Goal: Task Accomplishment & Management: Use online tool/utility

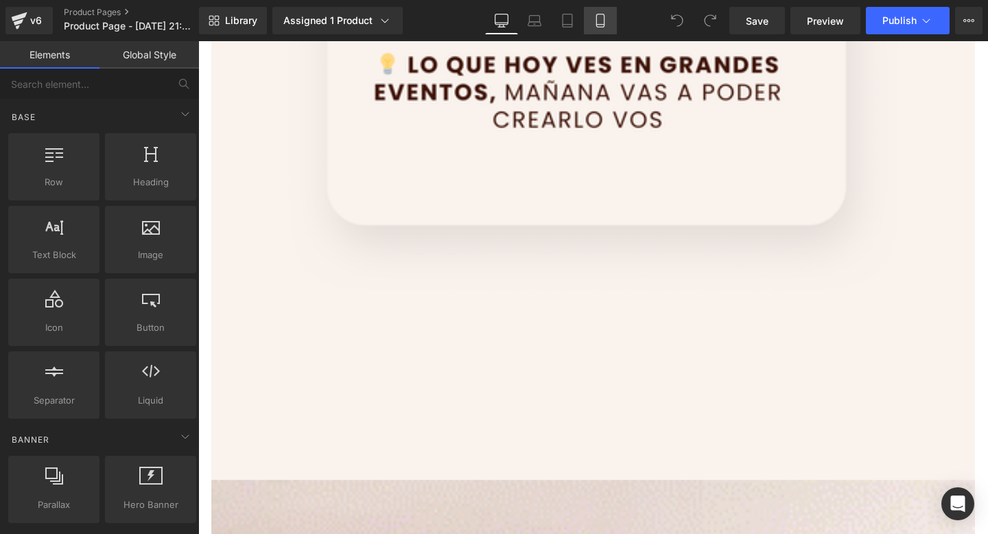
click at [602, 23] on icon at bounding box center [600, 21] width 14 height 14
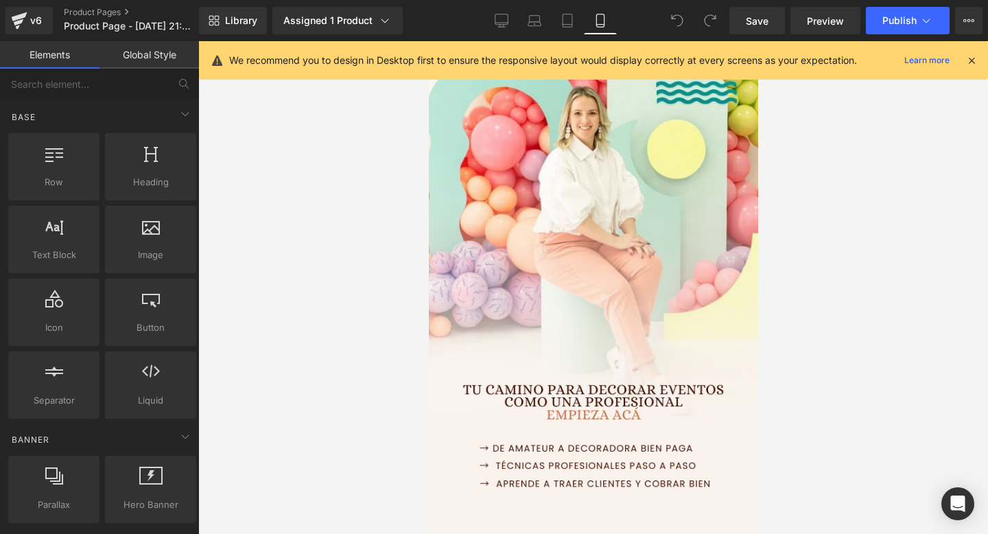
click at [970, 61] on icon at bounding box center [971, 60] width 12 height 12
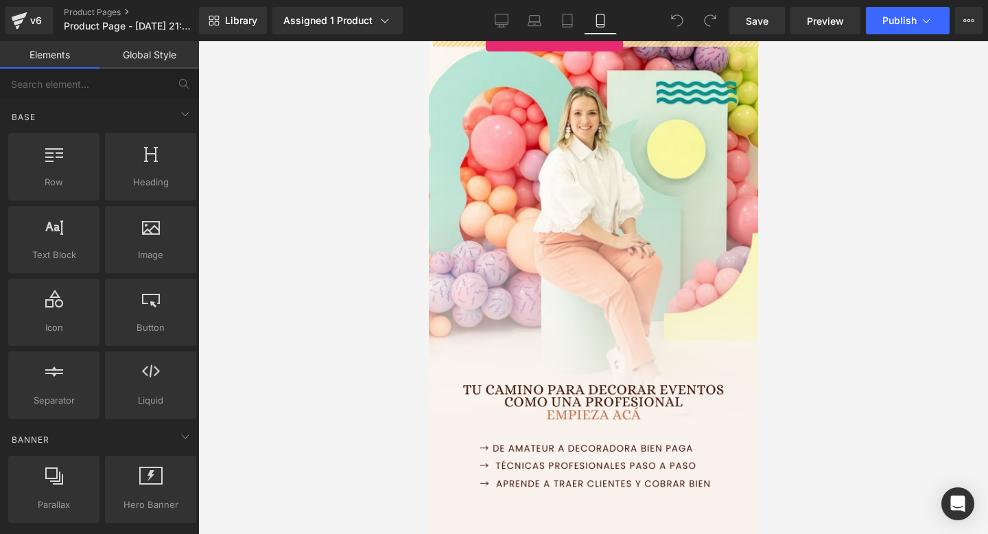
drag, startPoint x: 141, startPoint y: 386, endPoint x: 486, endPoint y: 34, distance: 491.9
click at [486, 34] on div "Liquid You are previewing how the will restyle your page. You can not edit Elem…" at bounding box center [494, 278] width 988 height 557
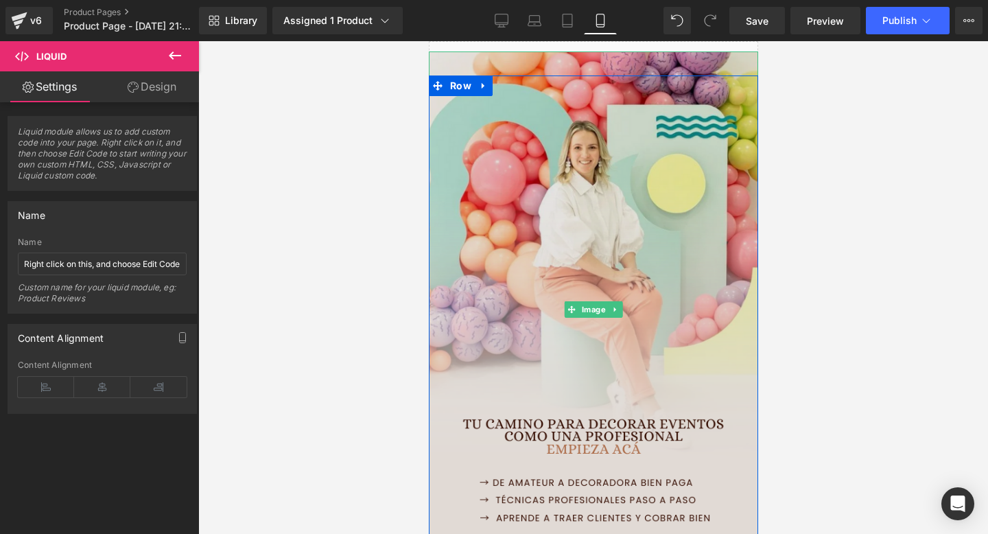
click at [479, 64] on img at bounding box center [592, 308] width 329 height 515
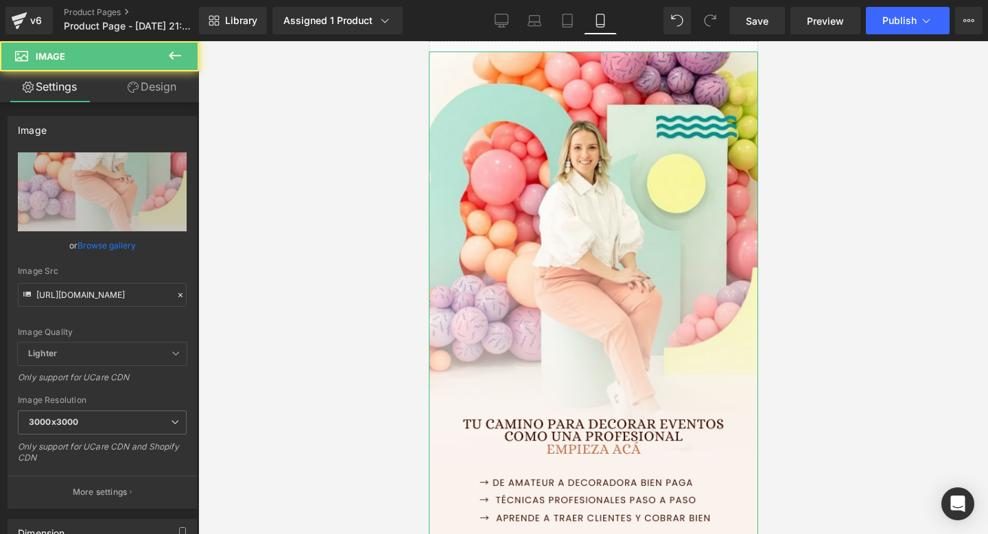
click at [166, 90] on link "Design" at bounding box center [151, 86] width 99 height 31
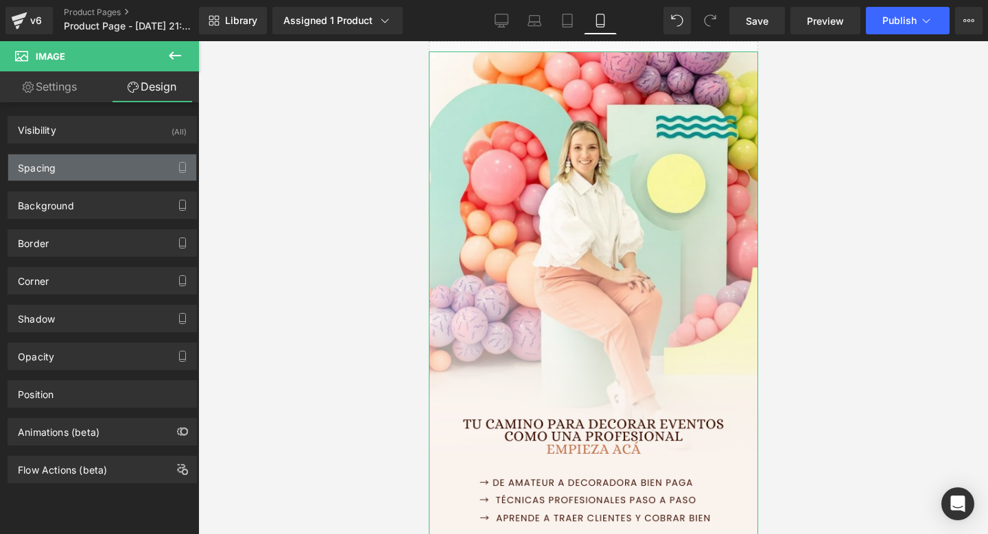
click at [95, 169] on div "Spacing" at bounding box center [102, 167] width 188 height 26
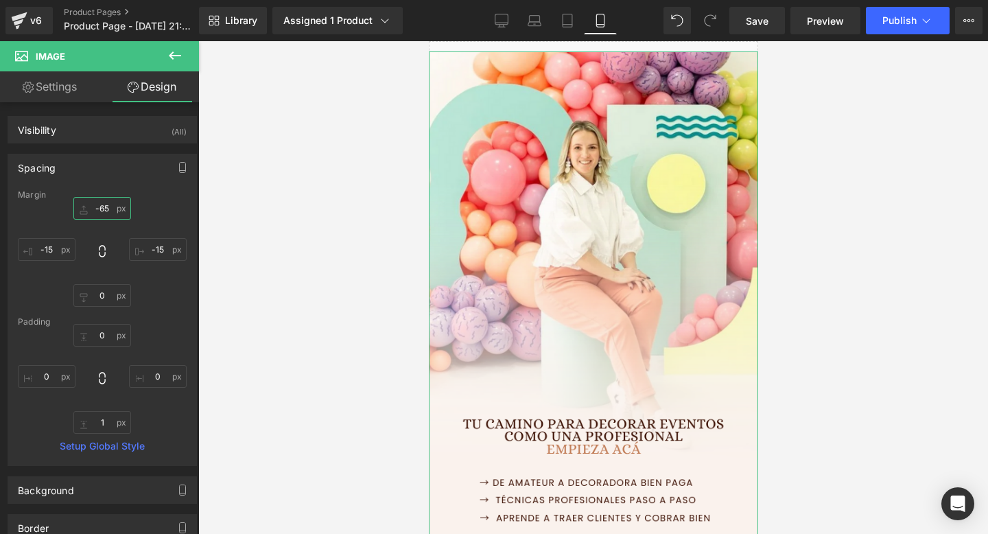
click at [101, 209] on input "-65" at bounding box center [102, 208] width 58 height 23
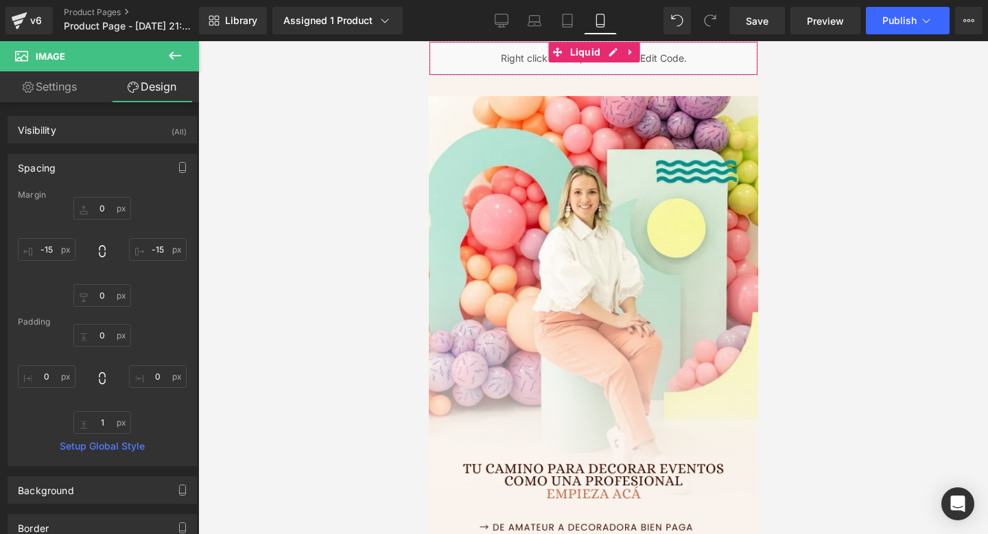
click at [500, 64] on div "Liquid" at bounding box center [592, 58] width 329 height 34
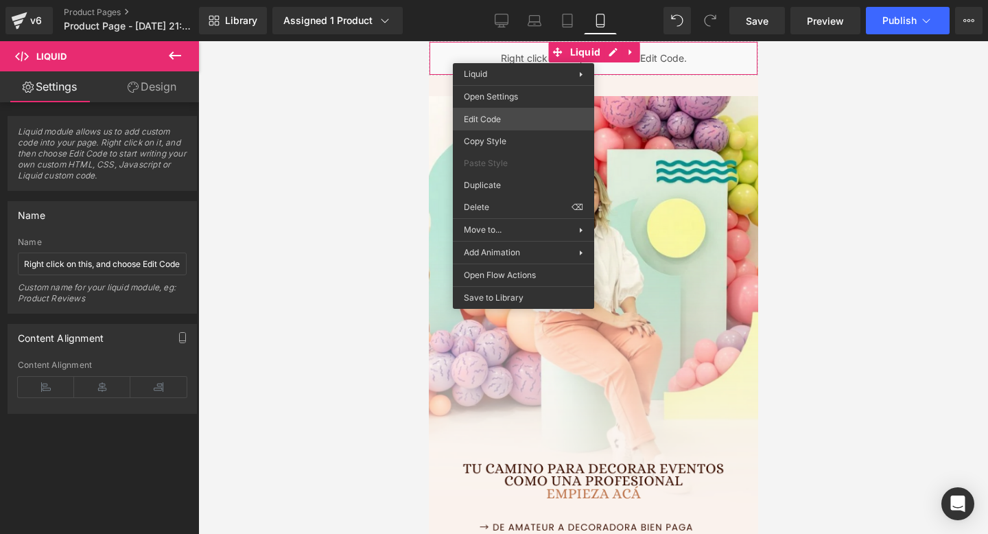
click at [482, 0] on div "Liquid You are previewing how the will restyle your page. You can not edit Elem…" at bounding box center [494, 0] width 988 height 0
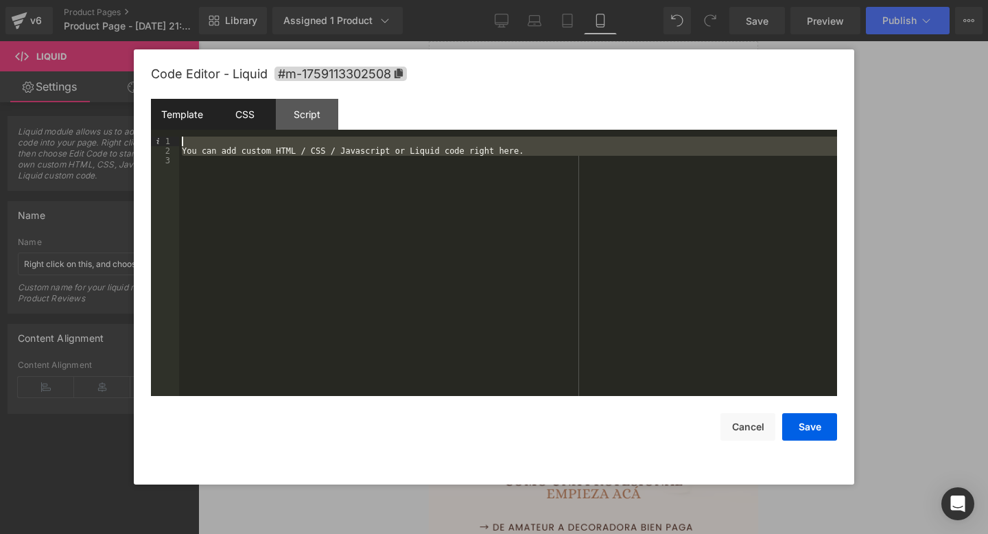
drag, startPoint x: 308, startPoint y: 247, endPoint x: 240, endPoint y: 99, distance: 162.4
click at [240, 99] on div "Template CSS Script Data 1 2 3 You can add custom HTML / CSS / Javascript or Li…" at bounding box center [494, 247] width 686 height 297
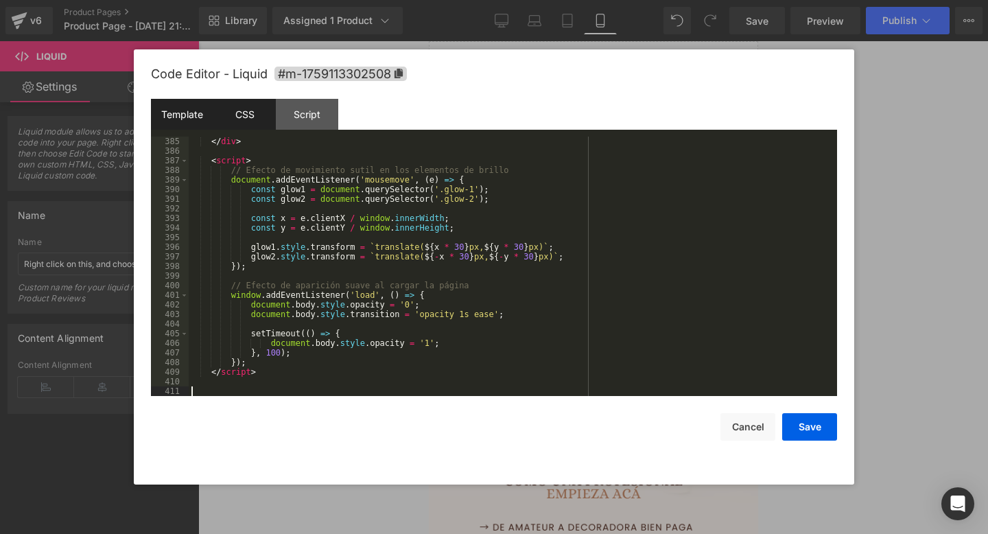
scroll to position [3697, 0]
click at [819, 426] on button "Save" at bounding box center [809, 426] width 55 height 27
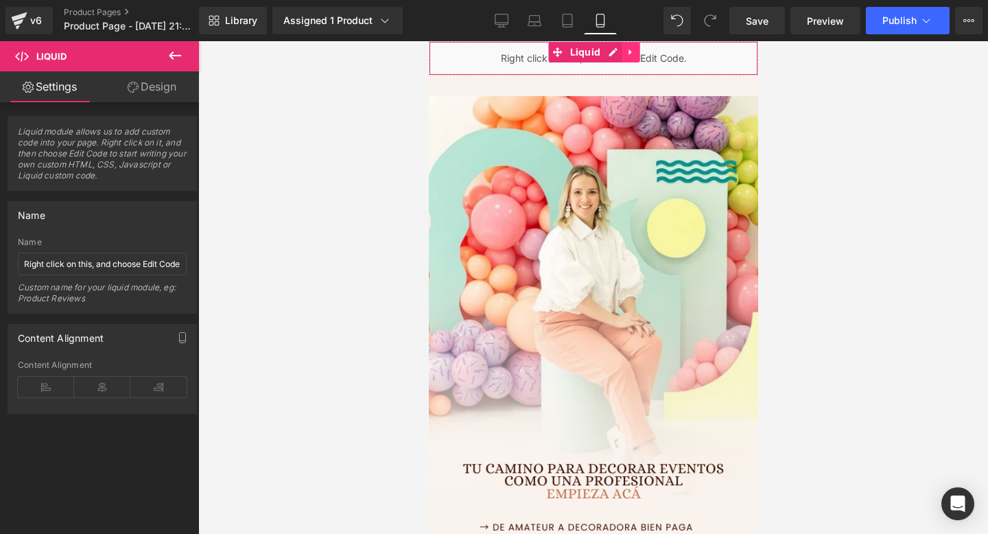
click at [632, 50] on icon at bounding box center [630, 52] width 10 height 10
click at [615, 54] on link at bounding box center [621, 52] width 18 height 21
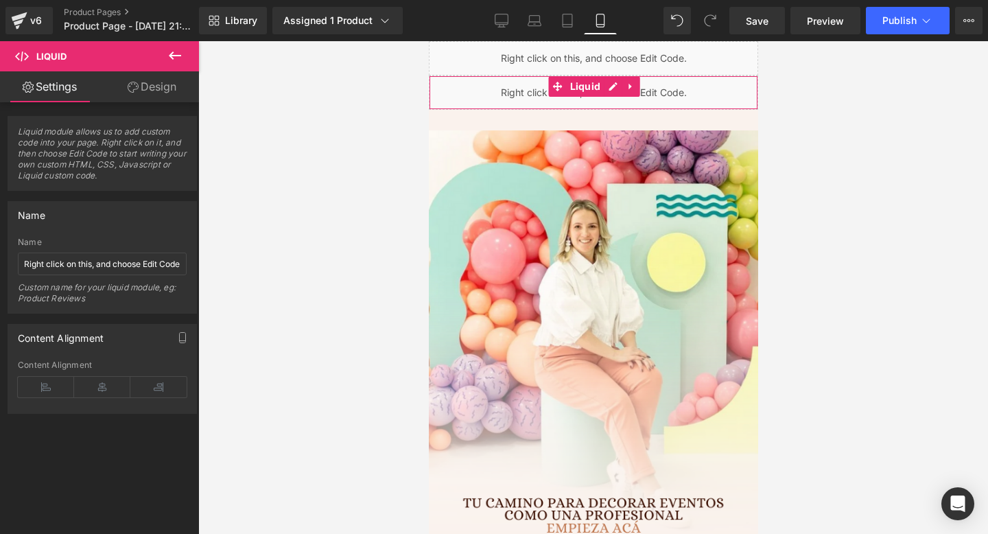
click at [516, 91] on div "Liquid" at bounding box center [592, 92] width 329 height 34
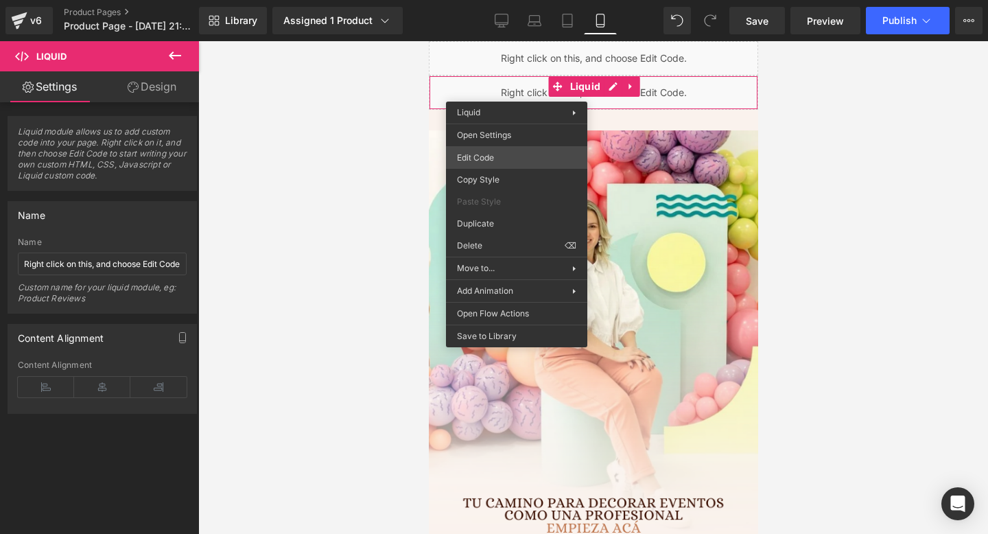
click at [521, 0] on div "Liquid You are previewing how the will restyle your page. You can not edit Elem…" at bounding box center [494, 0] width 988 height 0
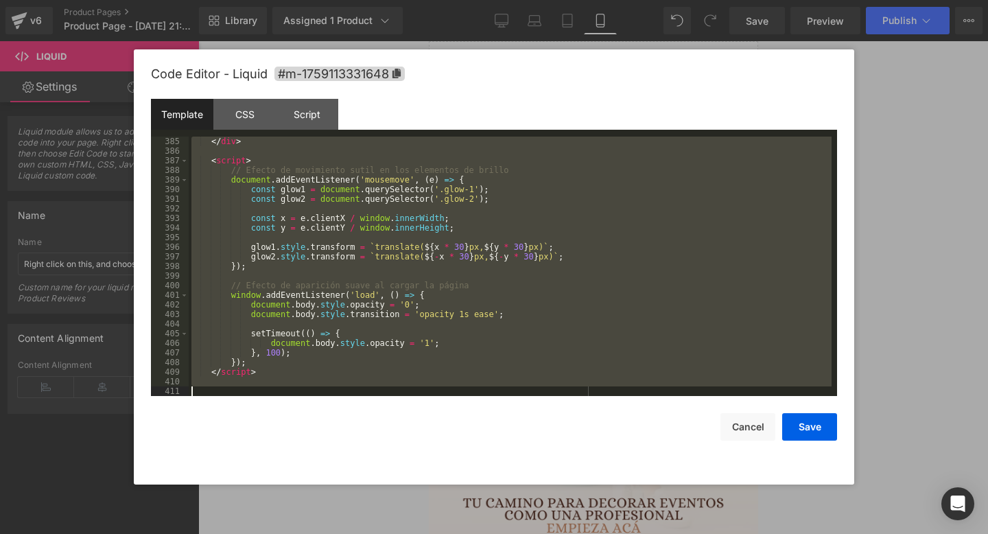
drag, startPoint x: 233, startPoint y: 141, endPoint x: 307, endPoint y: 524, distance: 389.9
click at [307, 524] on body "Liquid You are previewing how the will restyle your page. You can not edit Elem…" at bounding box center [494, 267] width 988 height 534
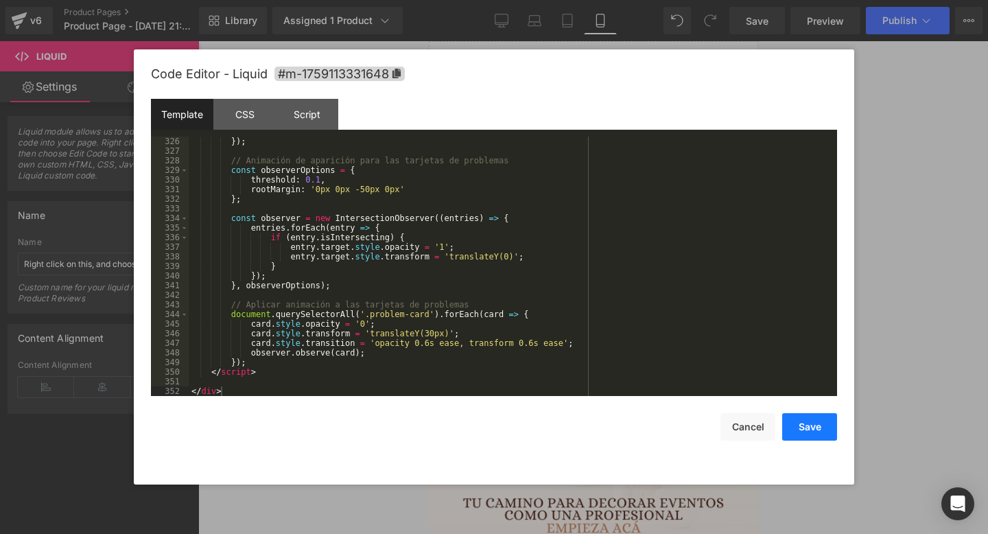
click at [818, 434] on button "Save" at bounding box center [809, 426] width 55 height 27
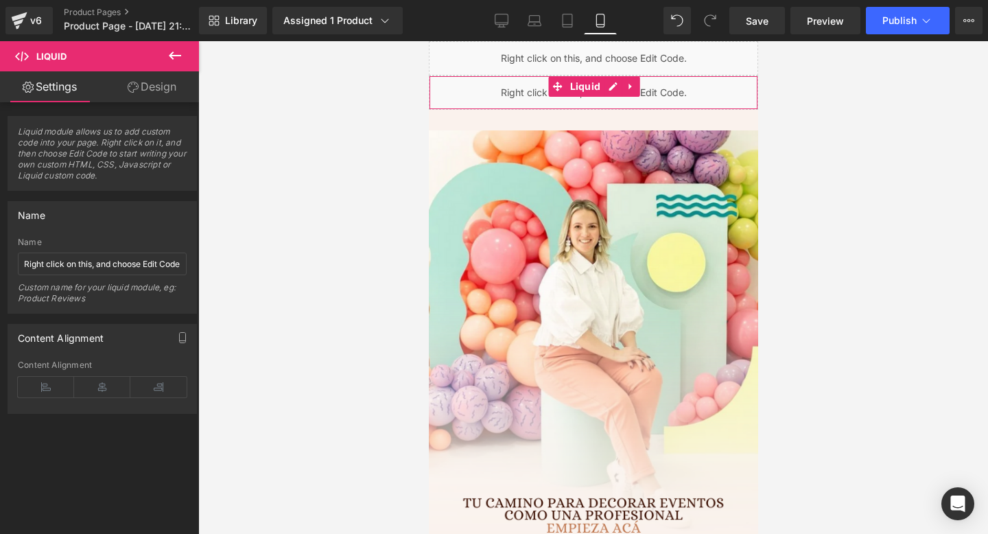
click at [458, 98] on div "Liquid" at bounding box center [592, 92] width 329 height 34
click at [102, 260] on input "Right click on this, and choose Edit Code." at bounding box center [102, 263] width 169 height 23
type input "[PERSON_NAME]"
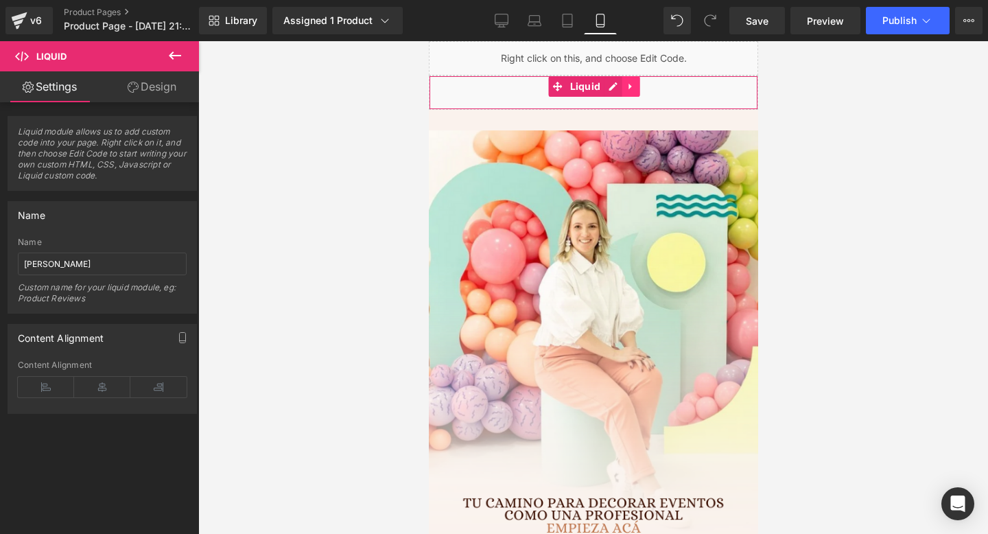
click at [628, 85] on icon at bounding box center [629, 87] width 3 height 6
click at [626, 85] on link at bounding box center [621, 86] width 18 height 21
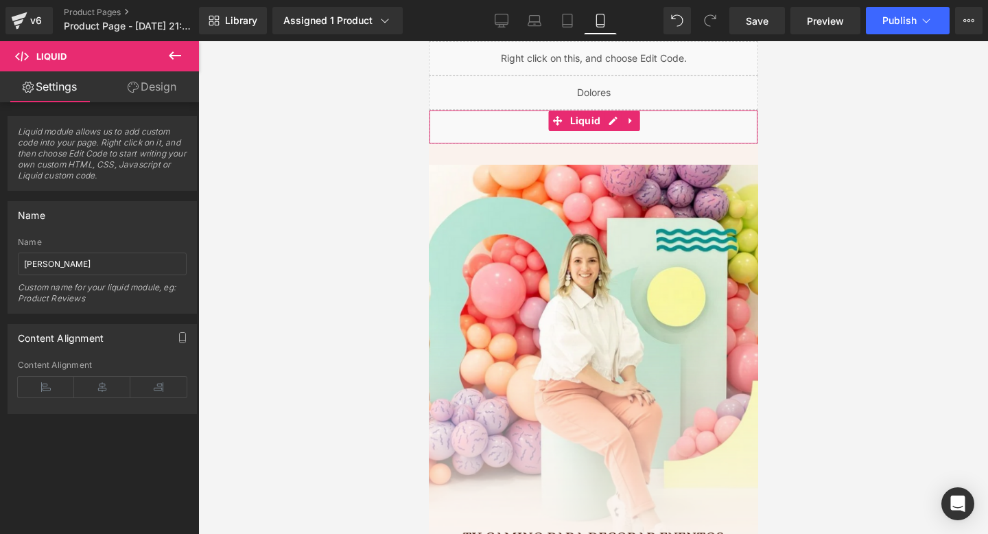
click at [534, 125] on div "Liquid" at bounding box center [592, 127] width 329 height 34
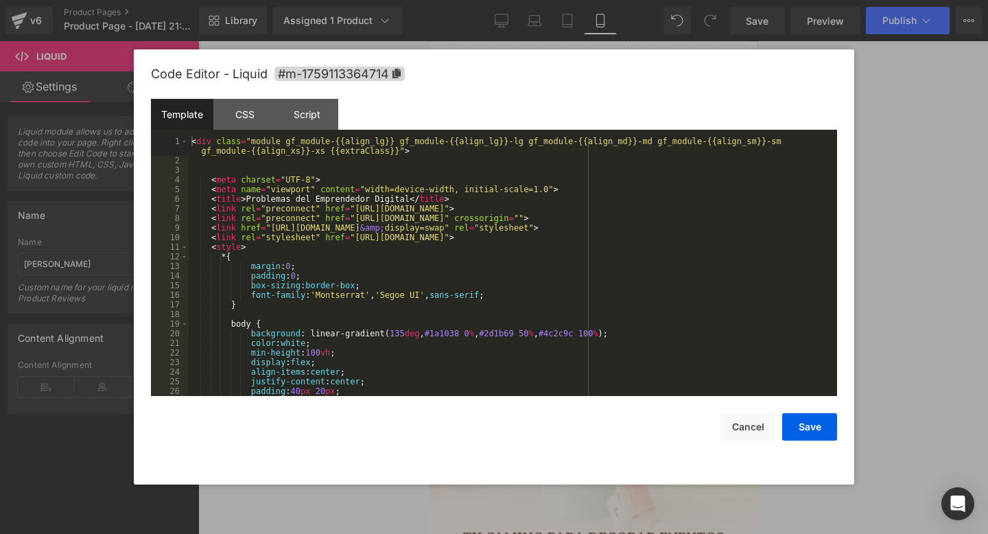
click at [517, 0] on div "Liquid You are previewing how the will restyle your page. You can not edit Elem…" at bounding box center [494, 0] width 988 height 0
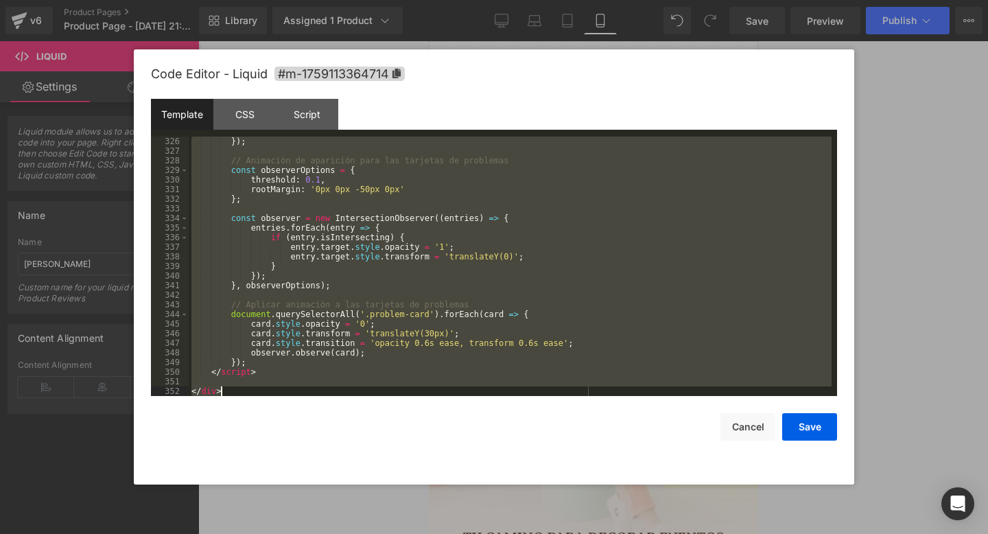
drag, startPoint x: 192, startPoint y: 141, endPoint x: 319, endPoint y: 533, distance: 412.4
click at [319, 533] on body "Liquid You are previewing how the will restyle your page. You can not edit Elem…" at bounding box center [494, 267] width 988 height 534
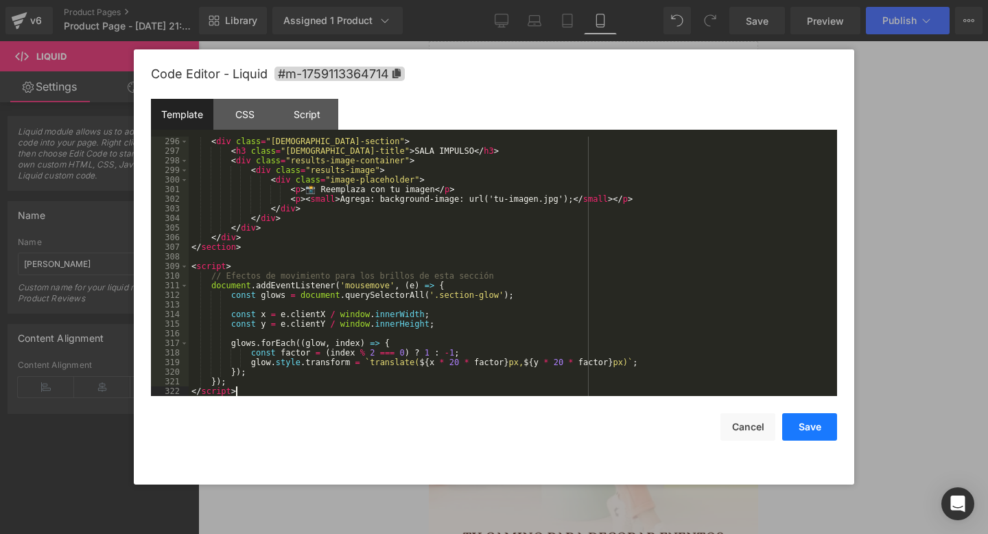
click at [820, 427] on button "Save" at bounding box center [809, 426] width 55 height 27
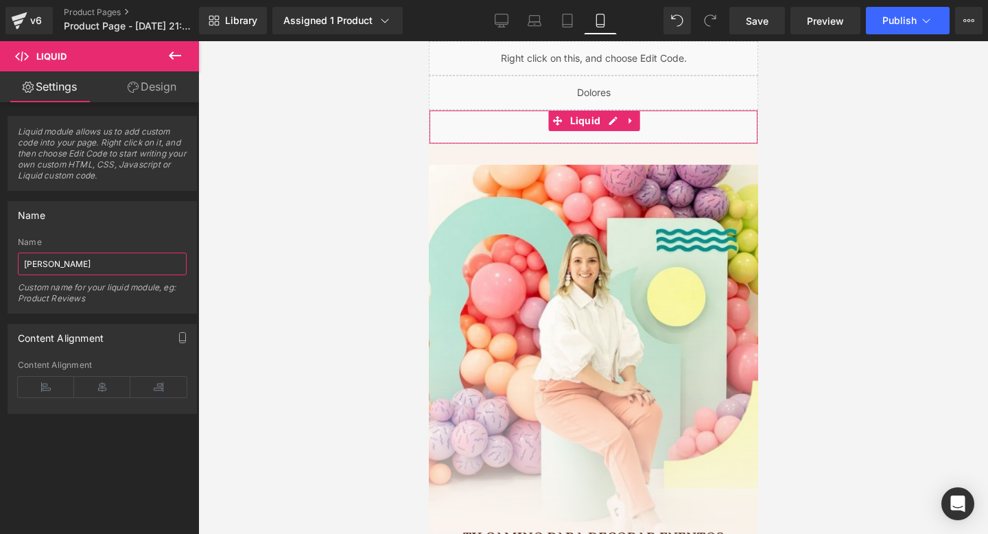
click at [99, 265] on input "[PERSON_NAME]" at bounding box center [102, 263] width 169 height 23
type input "El mejor modelo"
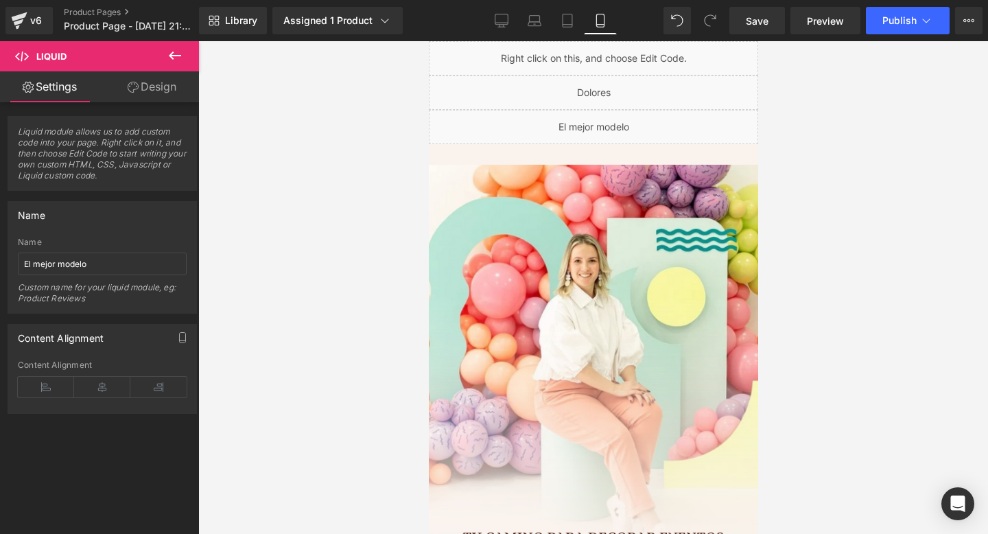
click at [523, 122] on div "Liquid" at bounding box center [592, 127] width 329 height 34
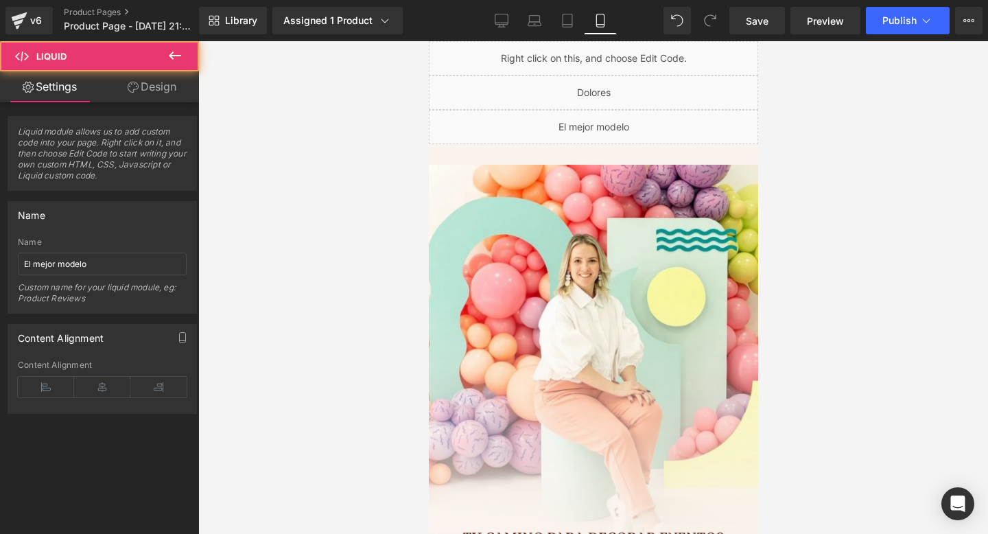
click at [629, 122] on div "Liquid" at bounding box center [592, 127] width 329 height 34
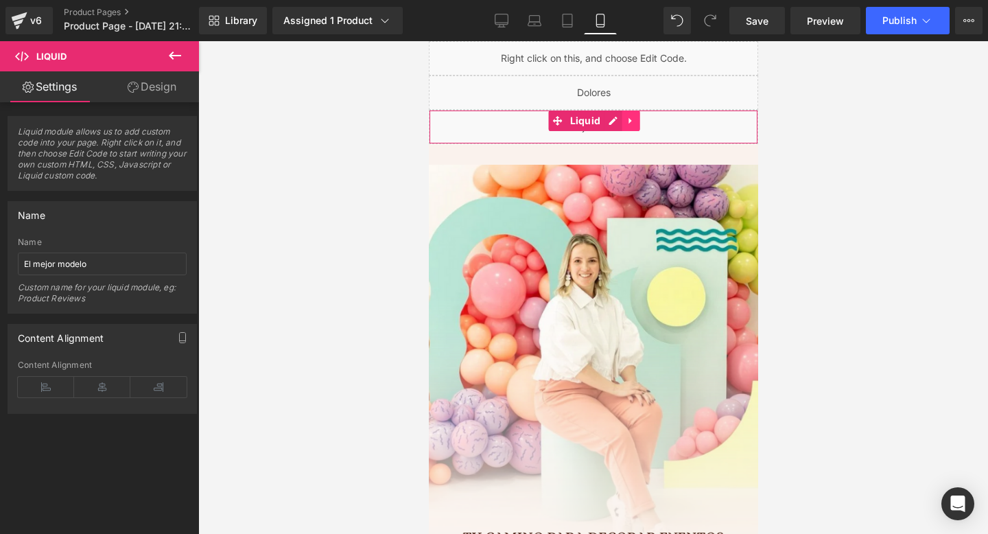
click at [628, 121] on icon at bounding box center [629, 121] width 3 height 6
click at [623, 121] on icon at bounding box center [621, 121] width 10 height 10
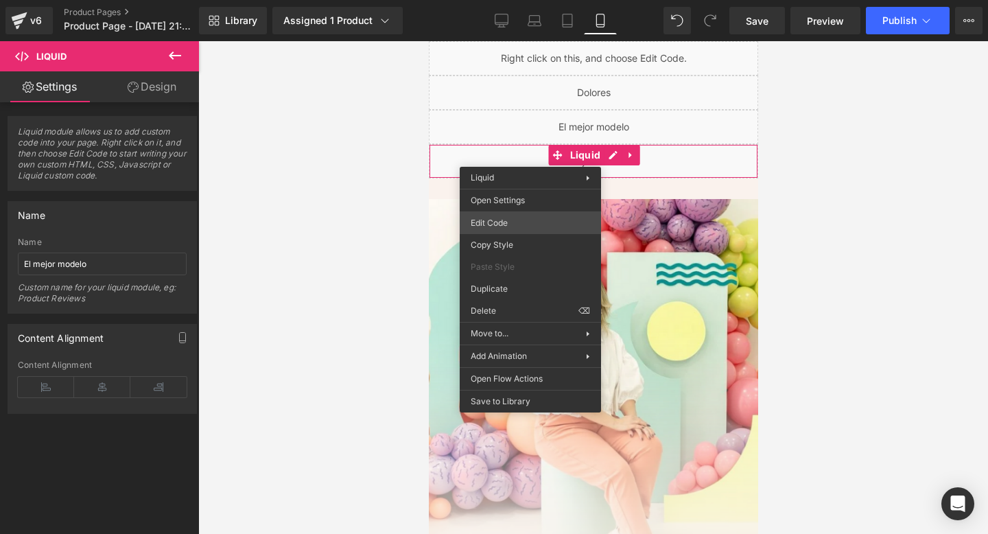
click at [484, 0] on div "Liquid You are previewing how the will restyle your page. You can not edit Elem…" at bounding box center [494, 0] width 988 height 0
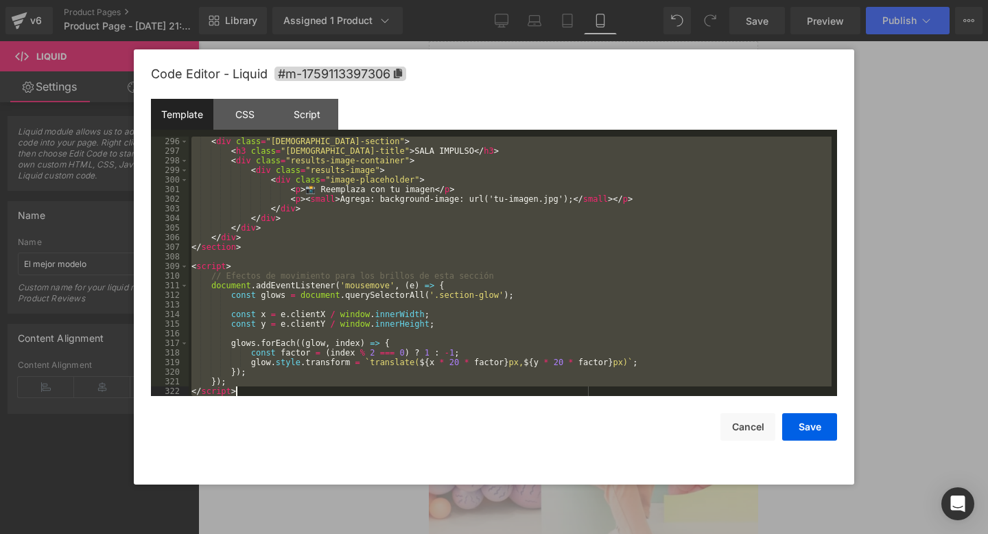
drag, startPoint x: 193, startPoint y: 141, endPoint x: 312, endPoint y: 519, distance: 395.5
click at [312, 519] on body "Liquid You are previewing how the will restyle your page. You can not edit Elem…" at bounding box center [494, 267] width 988 height 534
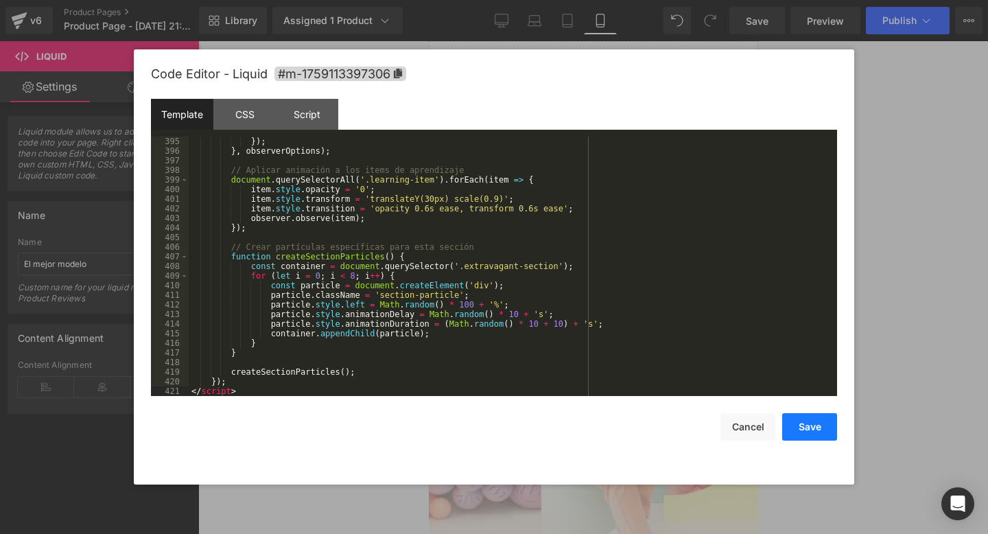
click at [798, 434] on button "Save" at bounding box center [809, 426] width 55 height 27
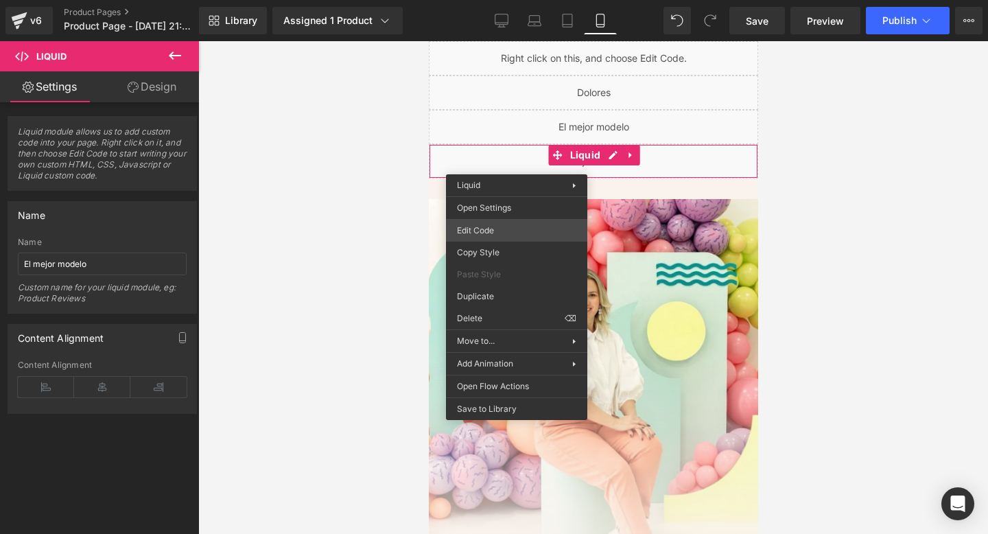
click at [494, 0] on div "Liquid You are previewing how the will restyle your page. You can not edit Elem…" at bounding box center [494, 0] width 988 height 0
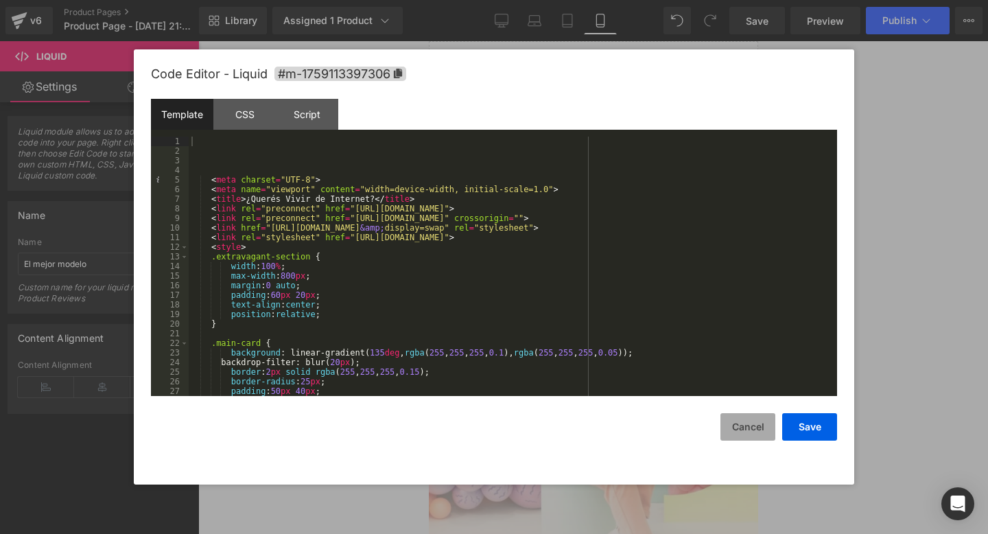
click at [745, 434] on button "Cancel" at bounding box center [747, 426] width 55 height 27
click at [471, 0] on div "Liquid You are previewing how the will restyle your page. You can not edit Elem…" at bounding box center [494, 0] width 988 height 0
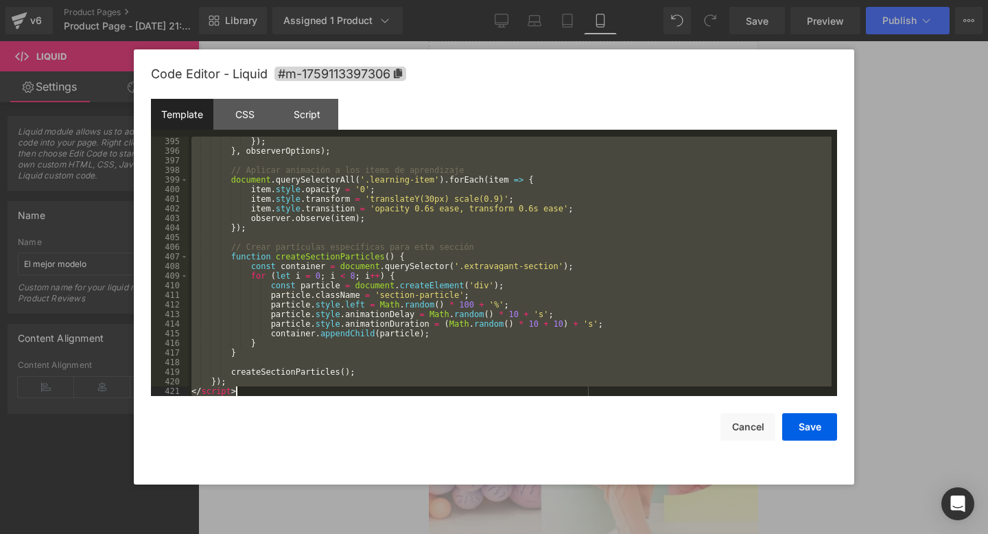
drag, startPoint x: 311, startPoint y: 143, endPoint x: 211, endPoint y: 533, distance: 402.5
click at [211, 533] on body "Liquid You are previewing how the will restyle your page. You can not edit Elem…" at bounding box center [494, 267] width 988 height 534
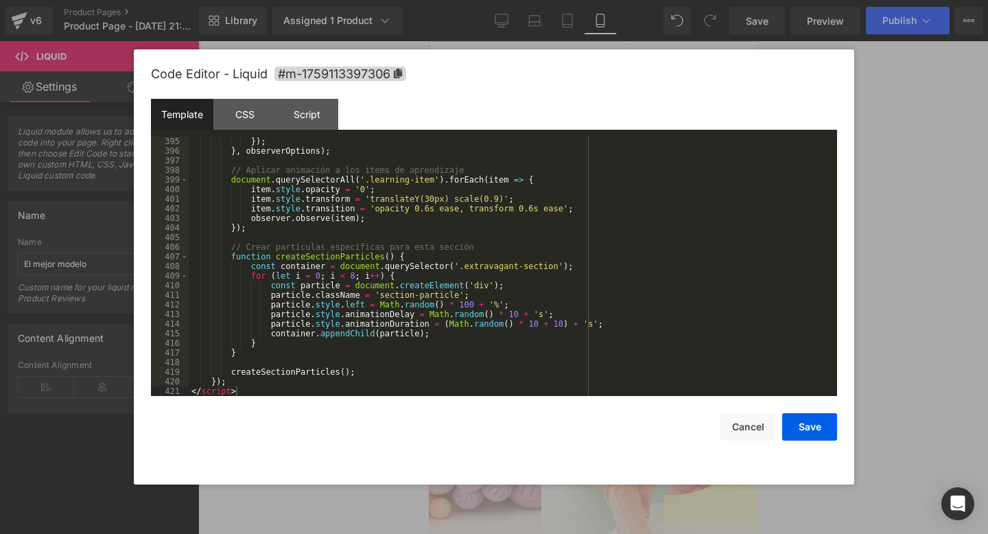
click at [807, 412] on div "Save Cancel" at bounding box center [494, 418] width 686 height 45
click at [803, 423] on button "Save" at bounding box center [809, 426] width 55 height 27
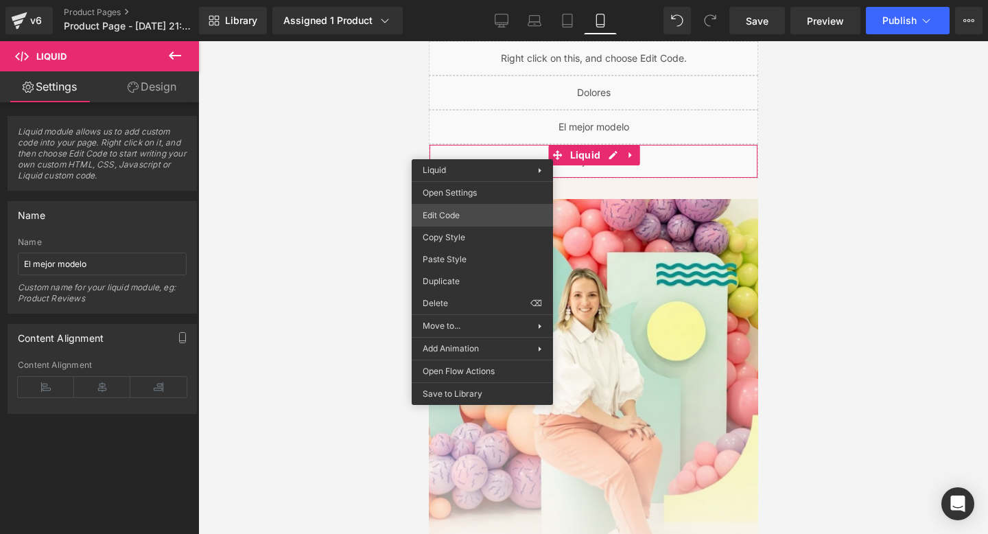
click at [453, 0] on div "Liquid You are previewing how the will restyle your page. You can not edit Elem…" at bounding box center [494, 0] width 988 height 0
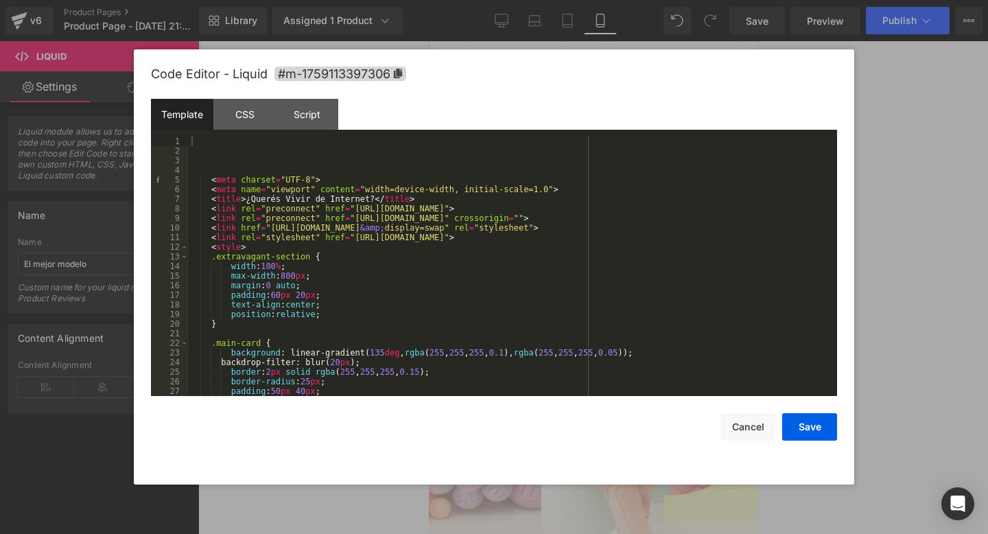
drag, startPoint x: 253, startPoint y: 122, endPoint x: 238, endPoint y: 152, distance: 33.7
click at [238, 152] on div "Template CSS Script Data 1 2 3 4 5 6 7 8 9 10 11 12 13 14 15 16 17 18 19 20 21 …" at bounding box center [494, 247] width 686 height 297
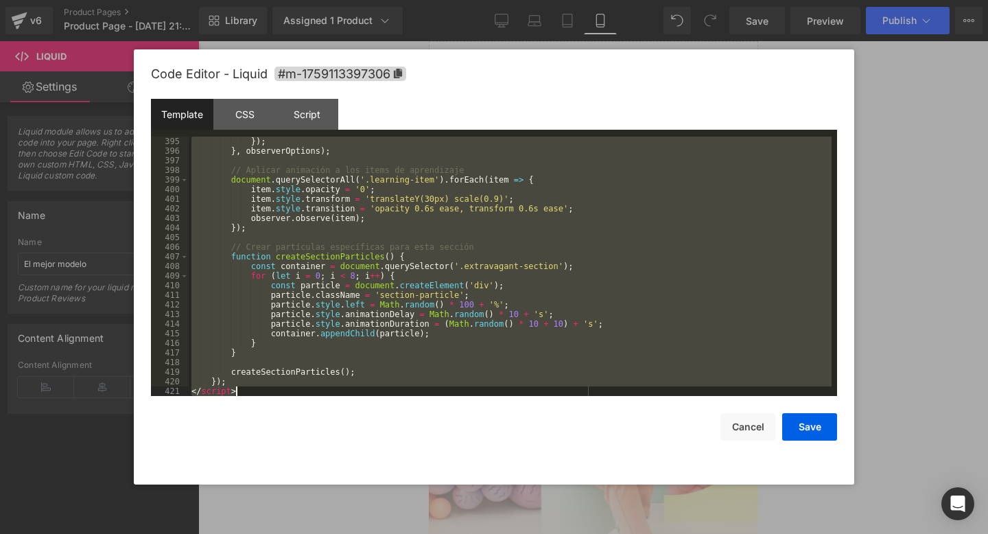
drag, startPoint x: 238, startPoint y: 152, endPoint x: 347, endPoint y: 533, distance: 396.7
click at [348, 533] on body "Liquid You are previewing how the will restyle your page. You can not edit Elem…" at bounding box center [494, 267] width 988 height 534
click at [745, 428] on button "Cancel" at bounding box center [747, 426] width 55 height 27
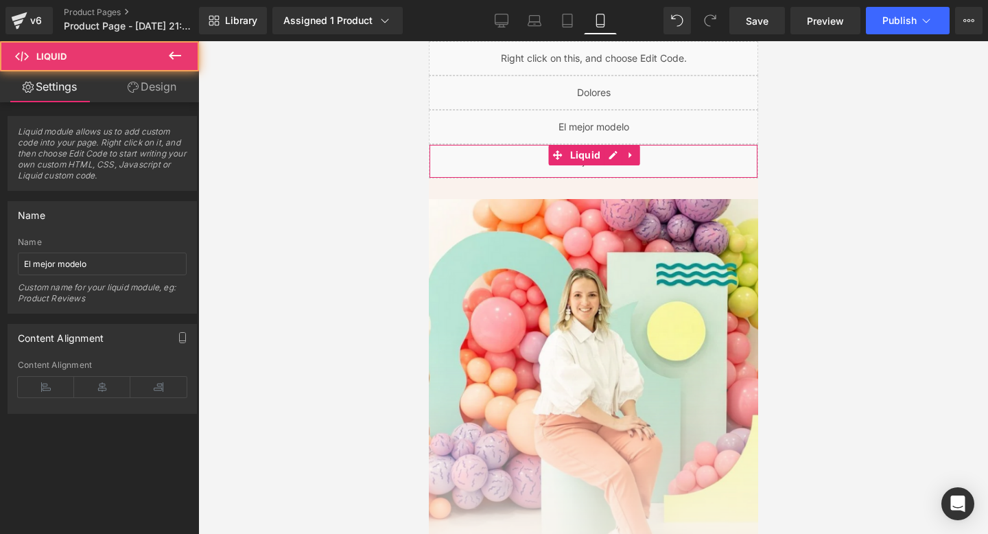
click at [530, 154] on div "Liquid" at bounding box center [592, 161] width 329 height 34
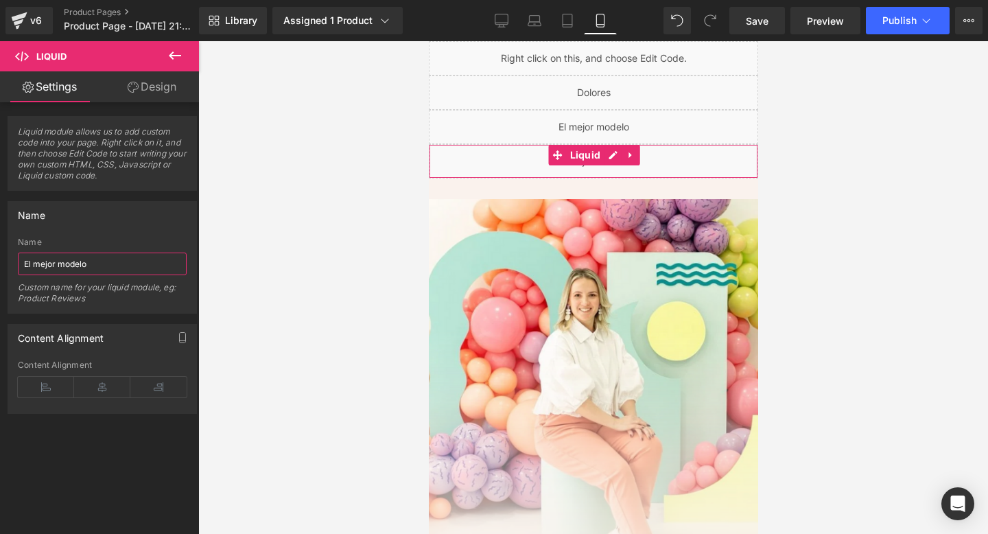
click at [63, 261] on input "El mejor modelo" at bounding box center [102, 263] width 169 height 23
type input "que vas a prender"
click at [636, 149] on link at bounding box center [630, 155] width 18 height 21
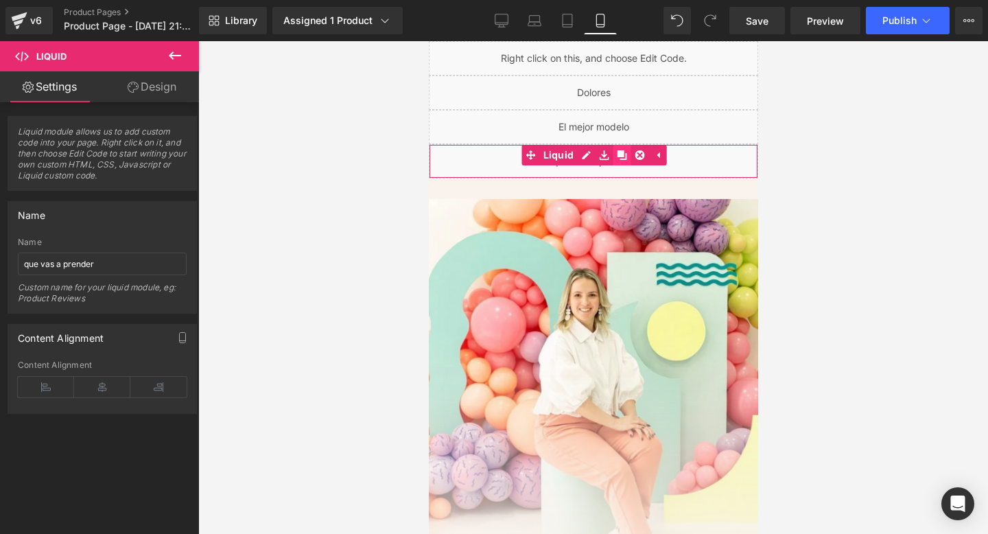
click at [617, 156] on icon at bounding box center [621, 155] width 10 height 10
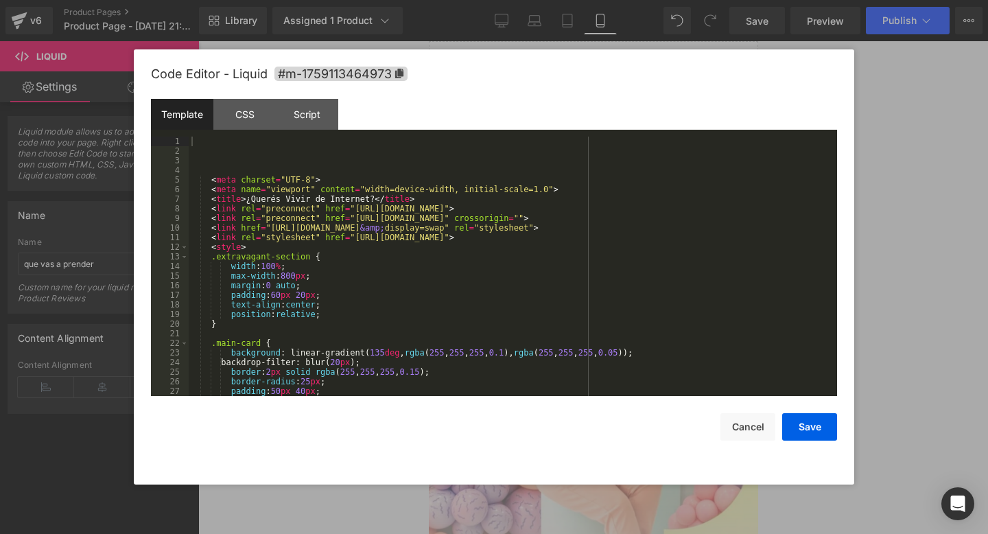
click at [464, 0] on div "Liquid You are previewing how the will restyle your page. You can not edit Elem…" at bounding box center [494, 0] width 988 height 0
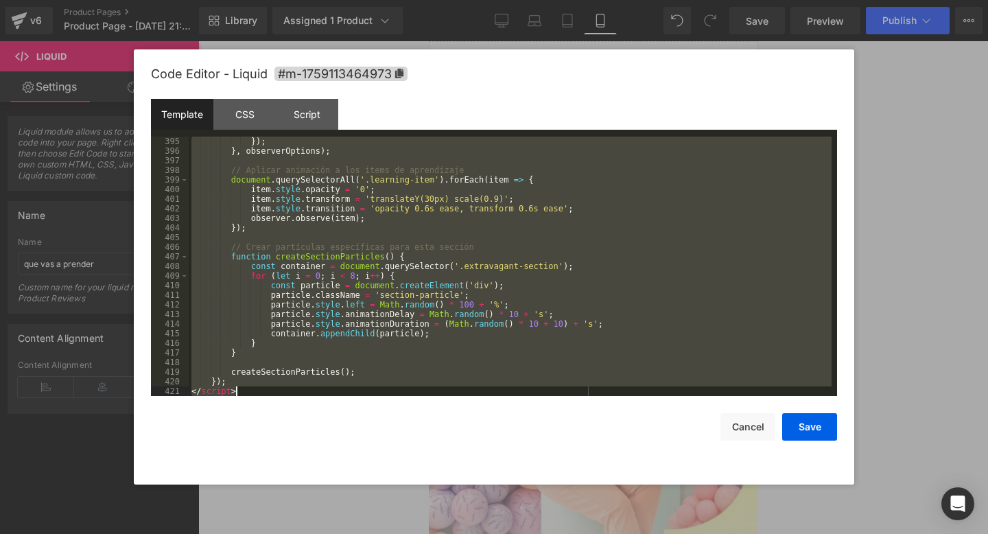
drag, startPoint x: 237, startPoint y: 142, endPoint x: 282, endPoint y: 533, distance: 393.6
click at [282, 533] on body "Liquid You are previewing how the will restyle your page. You can not edit Elem…" at bounding box center [494, 267] width 988 height 534
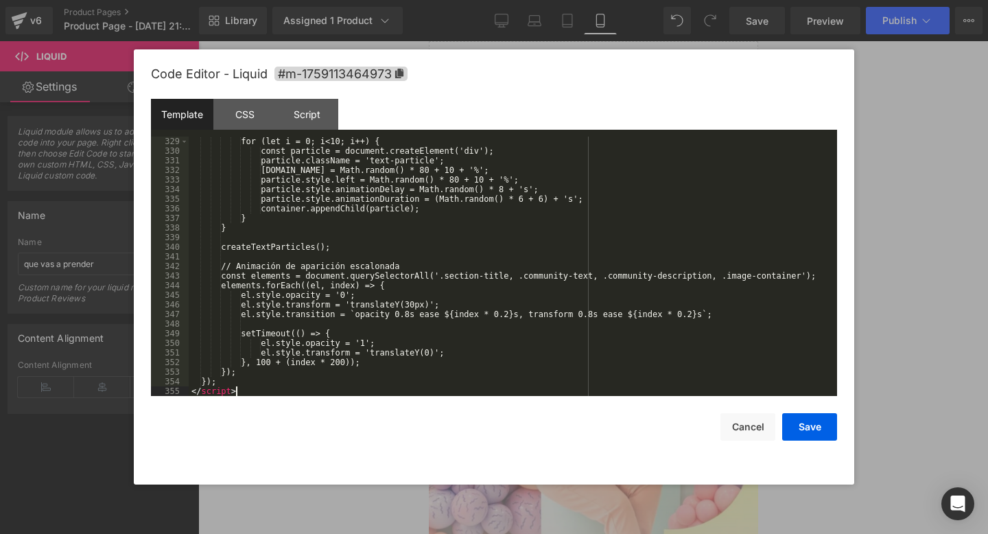
scroll to position [3150, 0]
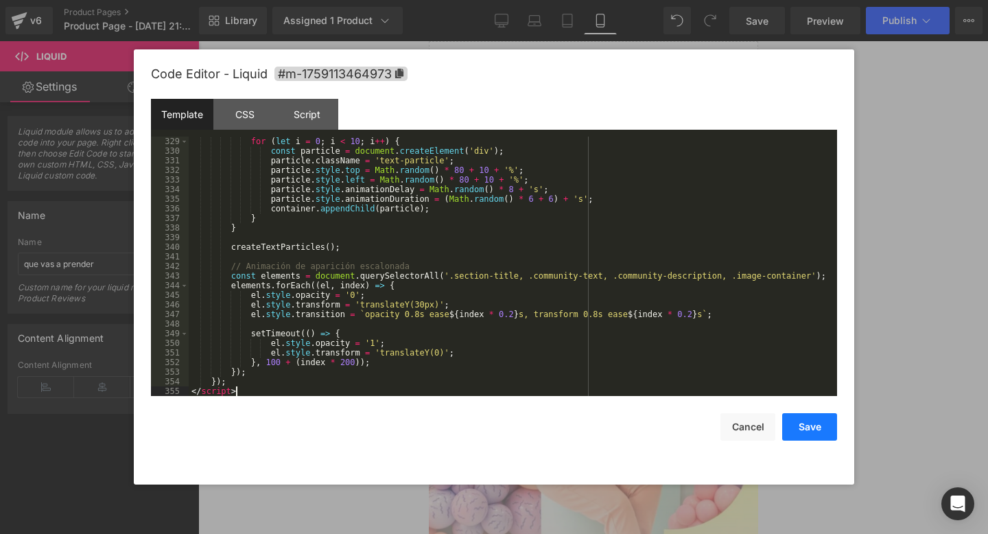
click at [800, 423] on button "Save" at bounding box center [809, 426] width 55 height 27
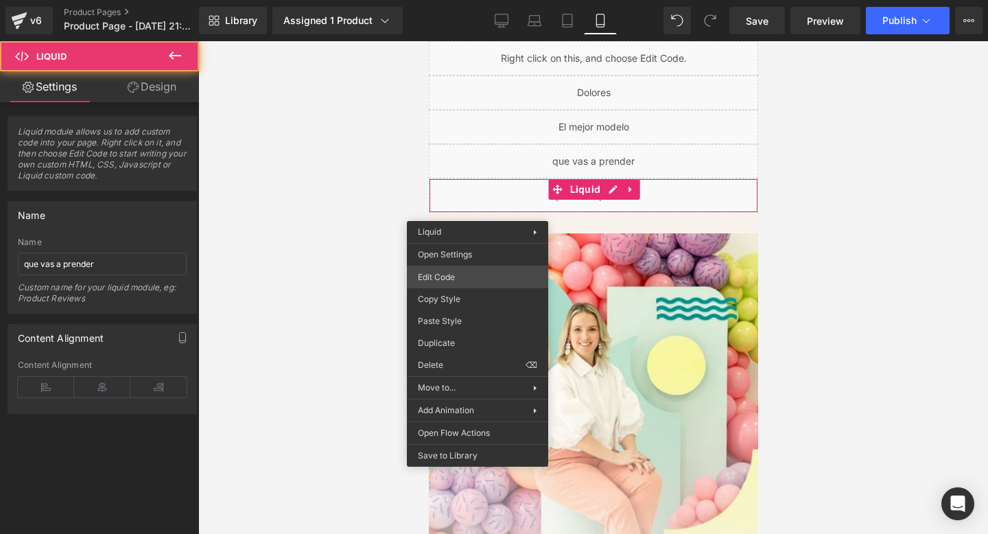
click at [455, 0] on div "Liquid You are previewing how the will restyle your page. You can not edit Elem…" at bounding box center [494, 0] width 988 height 0
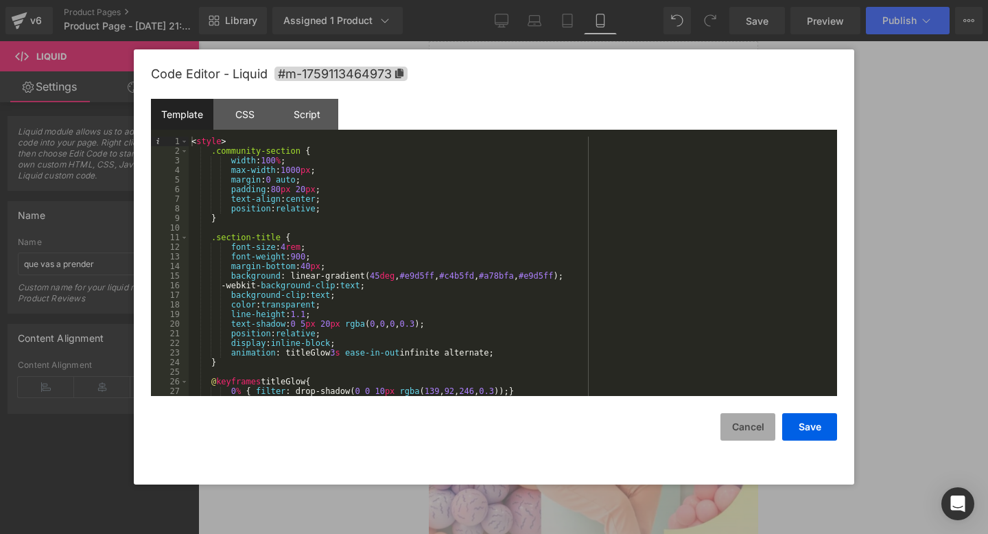
drag, startPoint x: 738, startPoint y: 433, endPoint x: 291, endPoint y: 383, distance: 450.0
click at [738, 433] on button "Cancel" at bounding box center [747, 426] width 55 height 27
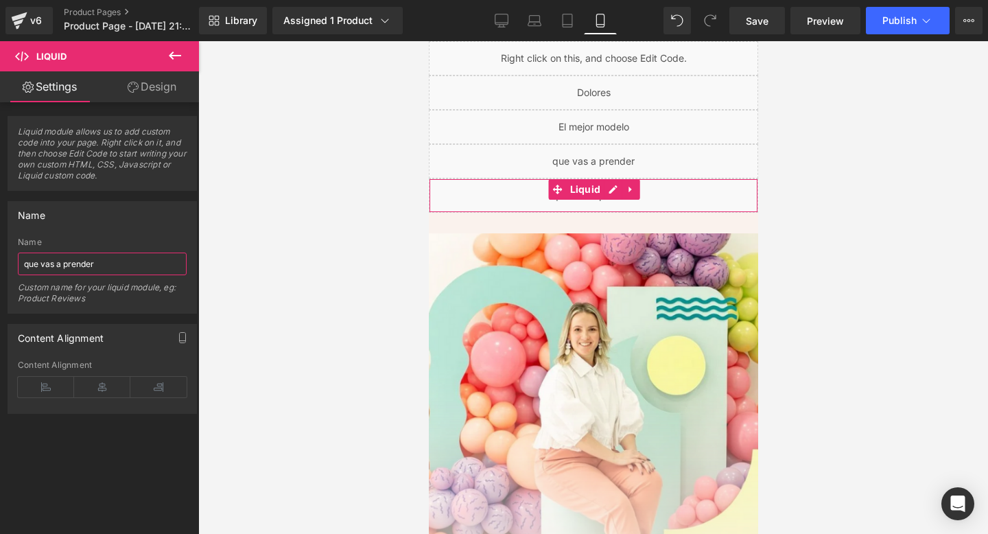
drag, startPoint x: 104, startPoint y: 269, endPoint x: 0, endPoint y: 255, distance: 104.5
click at [0, 255] on div "Name que vas a prender Name que vas a prender Custom name for your liquid modul…" at bounding box center [102, 252] width 205 height 123
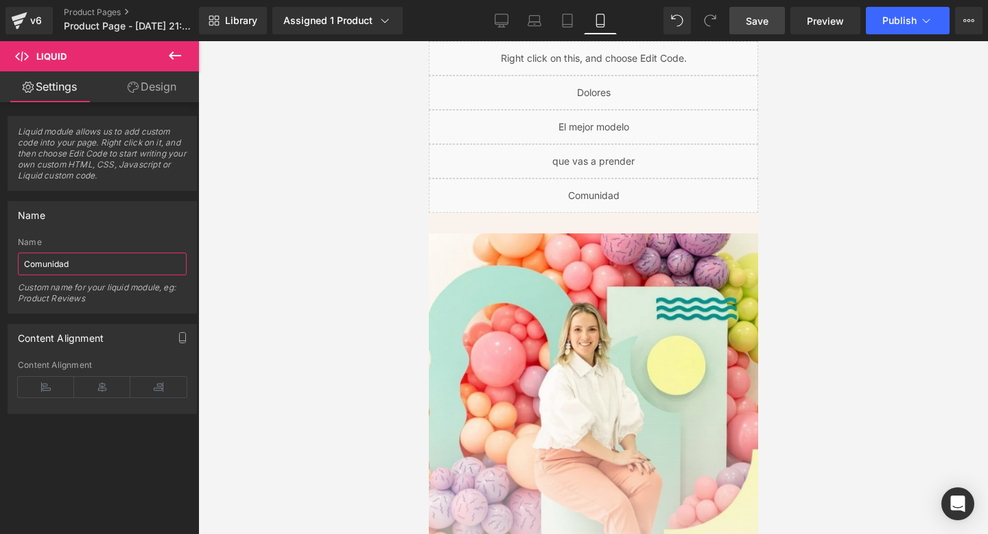
type input "Comunidad"
click at [752, 20] on span "Save" at bounding box center [757, 21] width 23 height 14
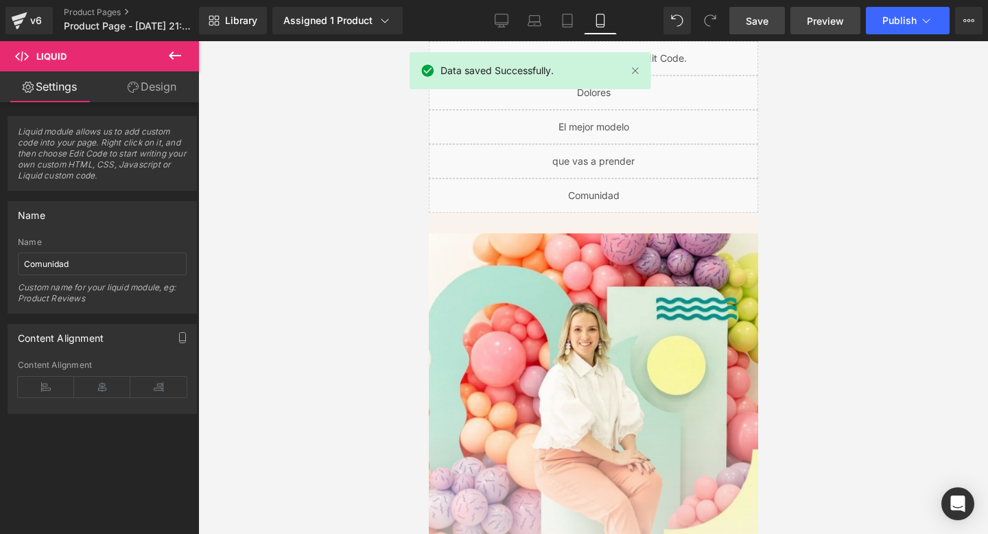
click at [821, 16] on span "Preview" at bounding box center [825, 21] width 37 height 14
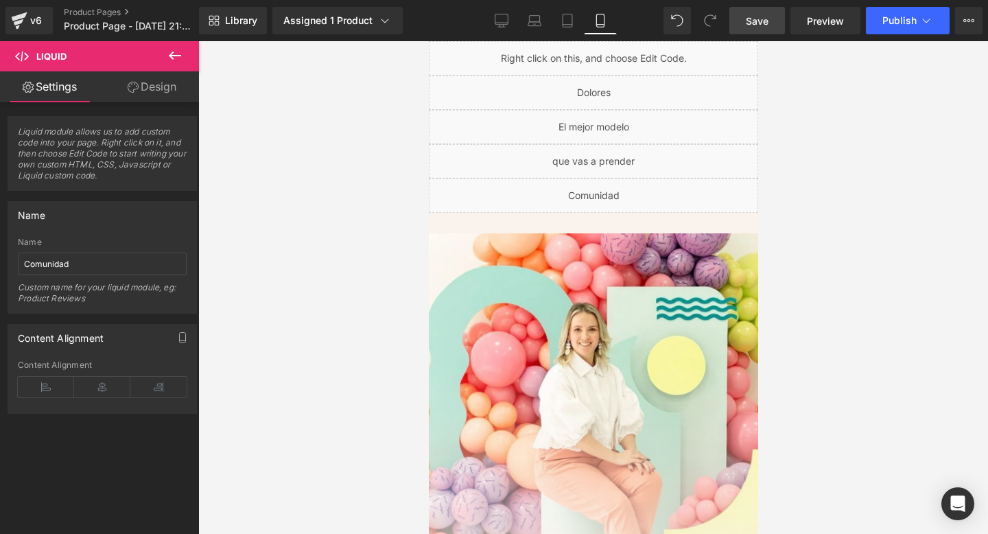
click at [759, 22] on span "Save" at bounding box center [757, 21] width 23 height 14
